Goal: Information Seeking & Learning: Learn about a topic

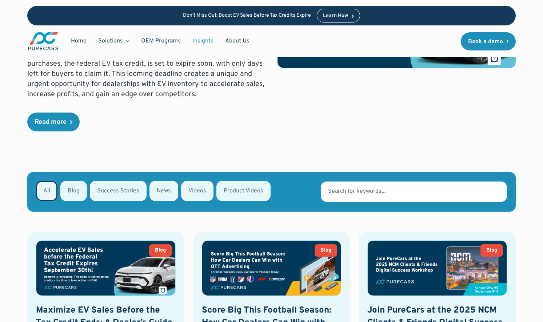
scroll to position [312, 0]
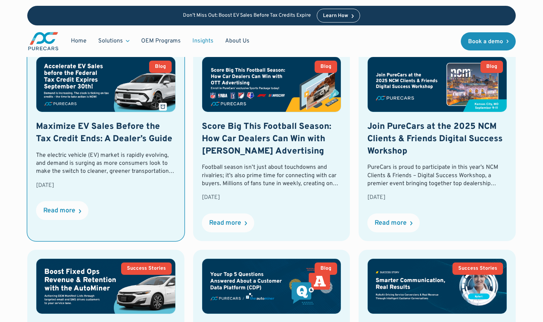
click at [113, 143] on h2 "Maximize EV Sales Before the Tax Credit Ends: A Dealer’s Guide" at bounding box center [106, 133] width 140 height 24
